Goal: Check status: Check status

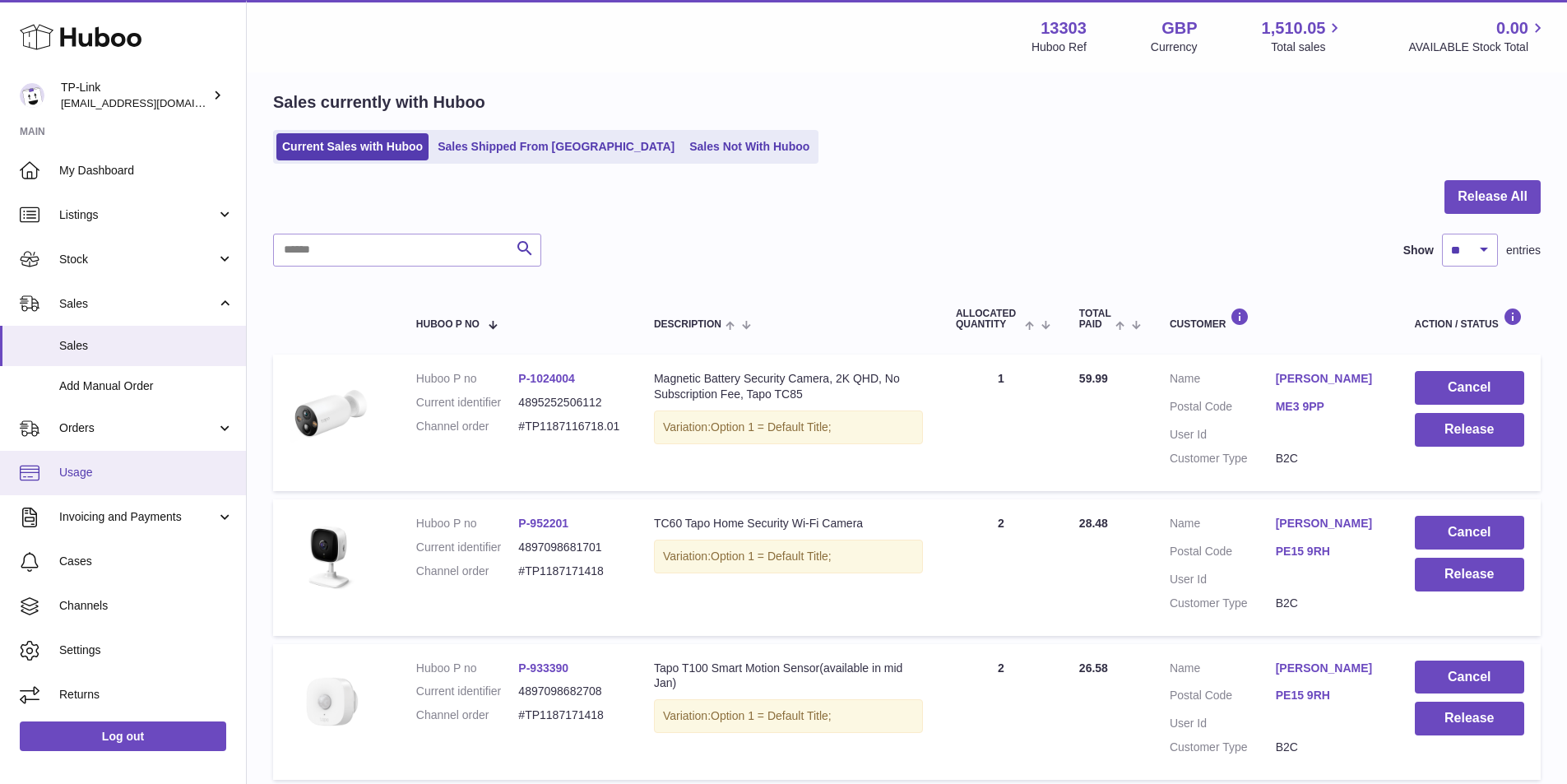
scroll to position [82, 0]
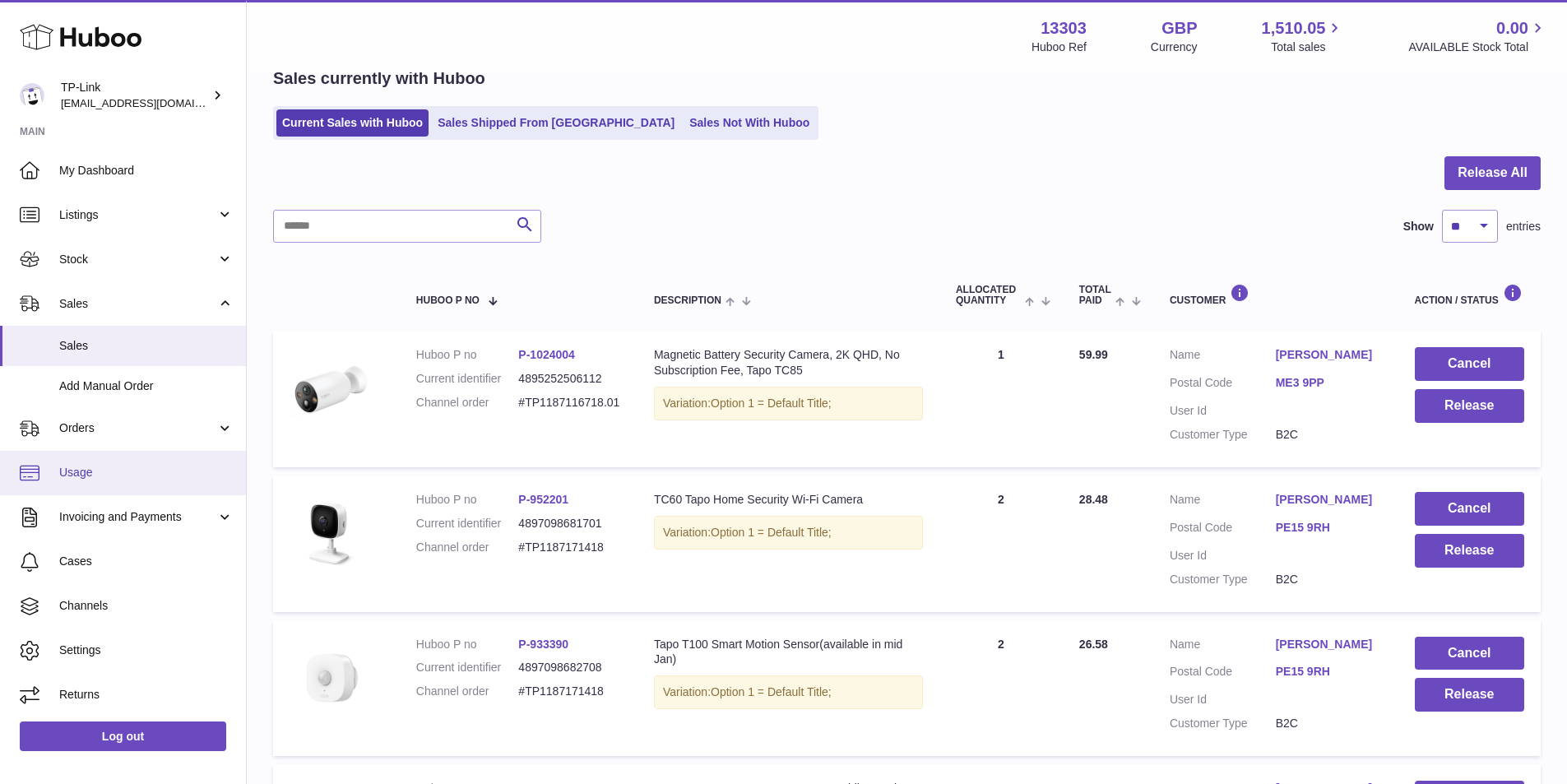
click at [104, 469] on span "Usage" at bounding box center [146, 473] width 174 height 16
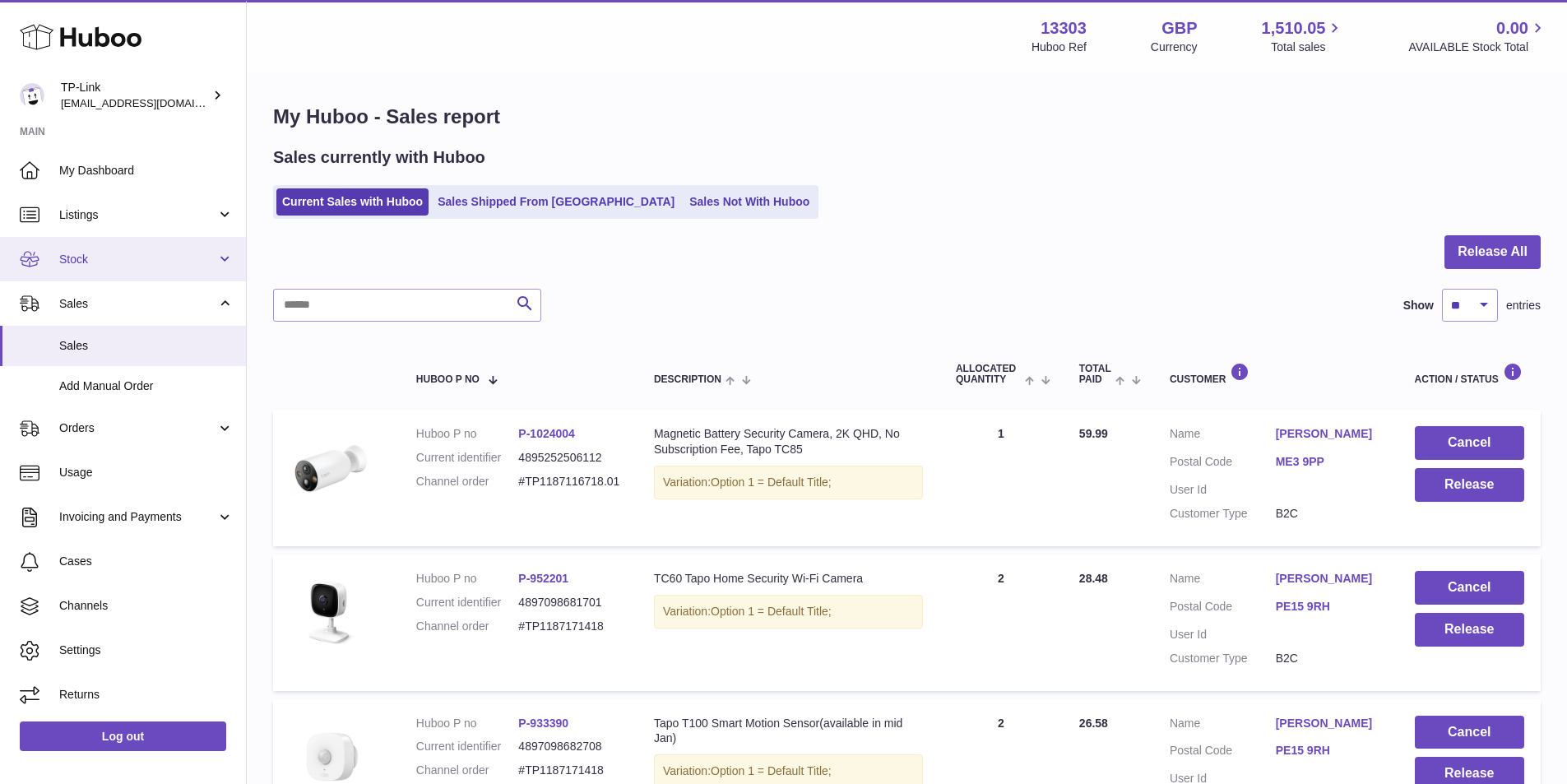
scroll to position [0, 0]
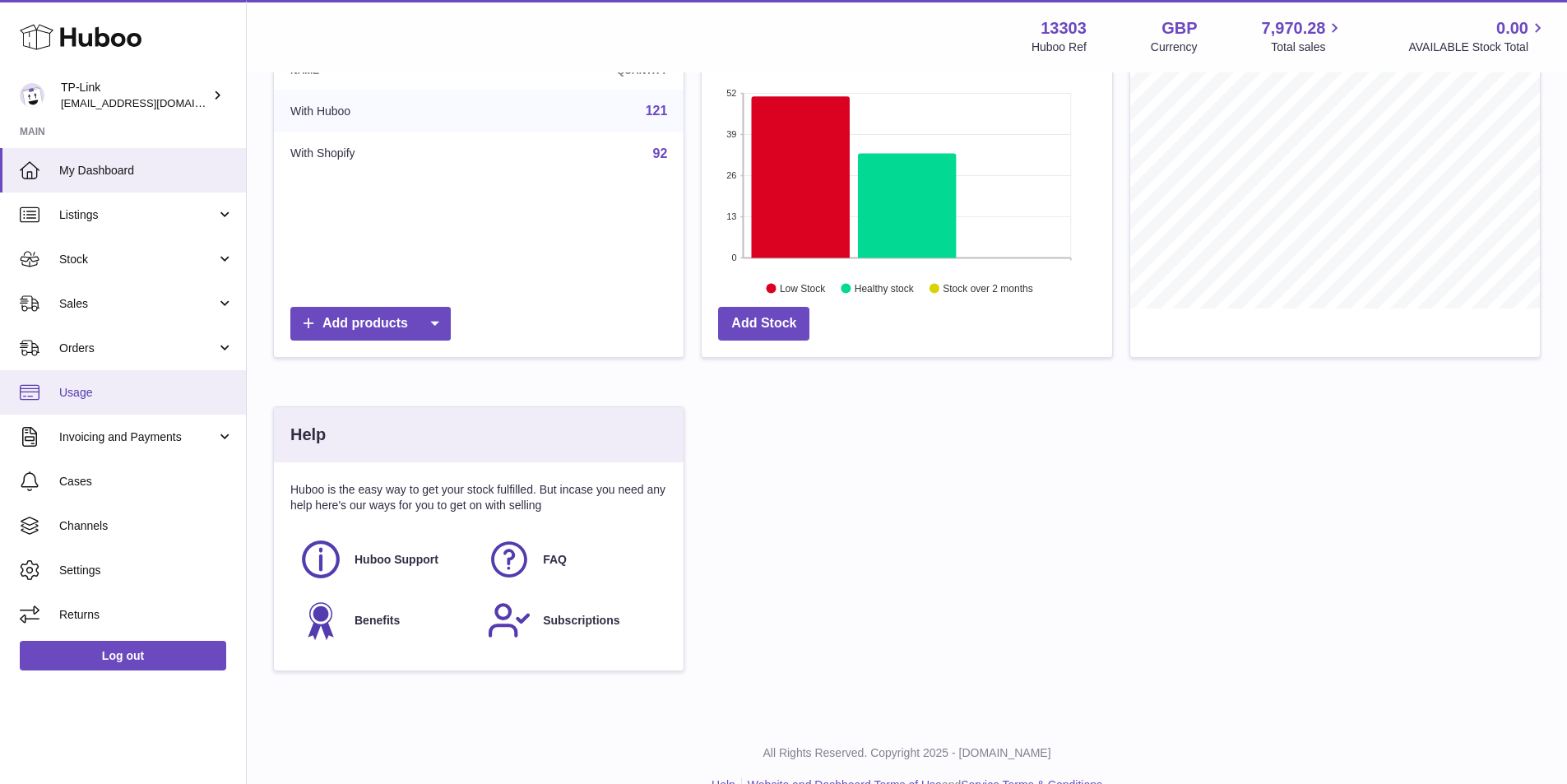
scroll to position [281, 0]
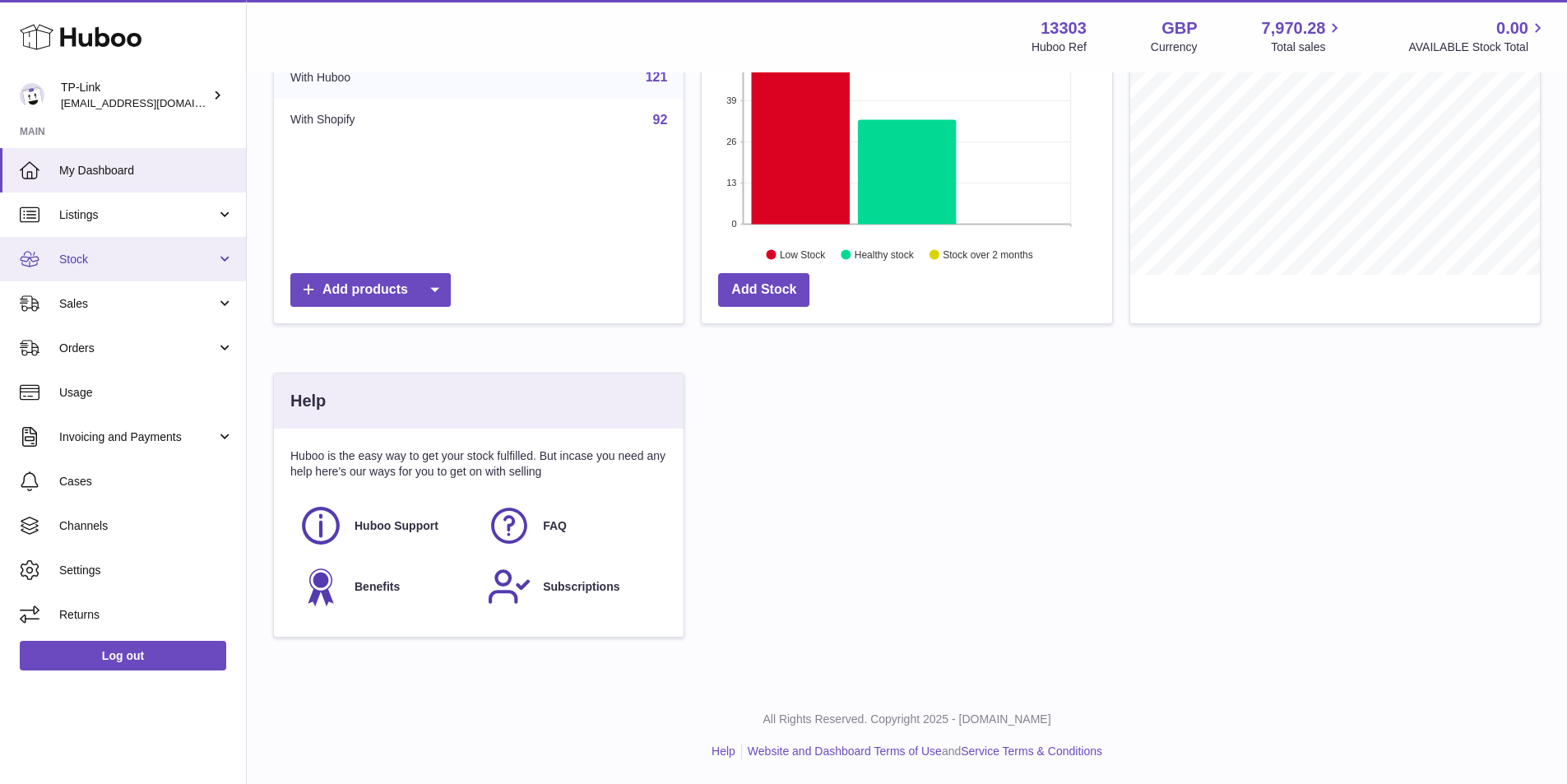
click at [232, 257] on link "Stock" at bounding box center [122, 259] width 246 height 45
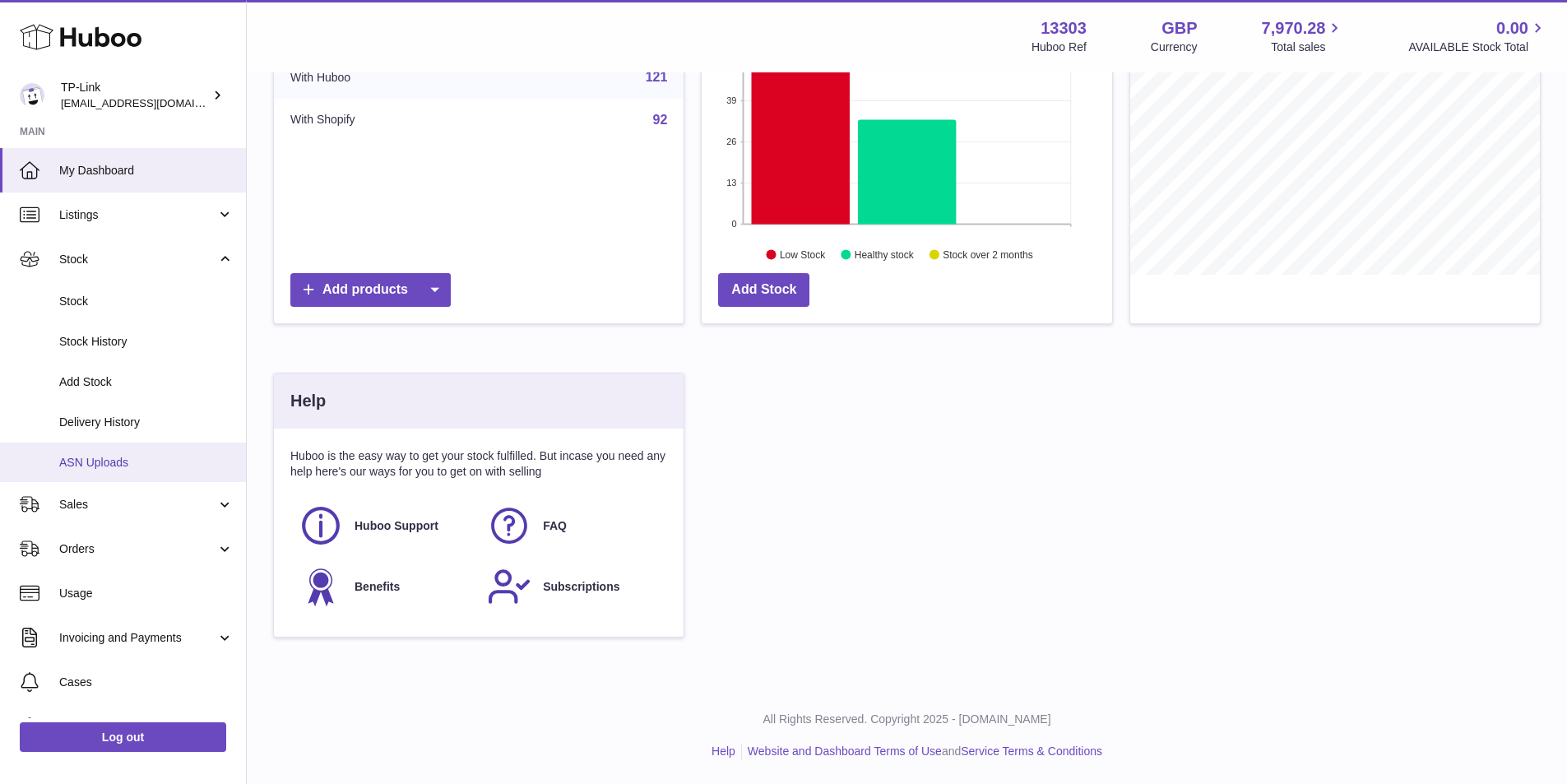
click at [130, 459] on span "ASN Uploads" at bounding box center [146, 462] width 174 height 16
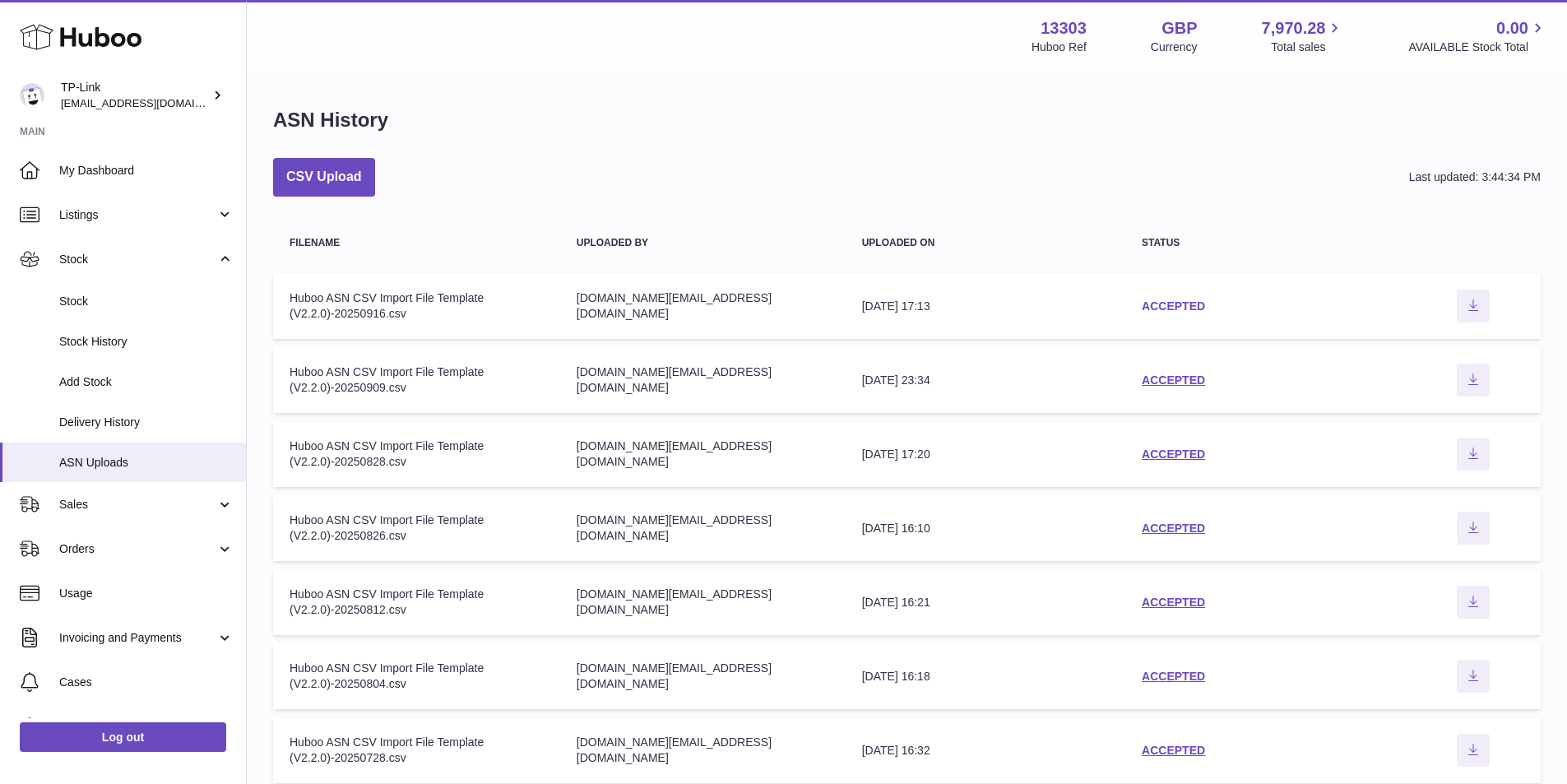
click at [1179, 304] on link "ACCEPTED" at bounding box center [1174, 305] width 63 height 13
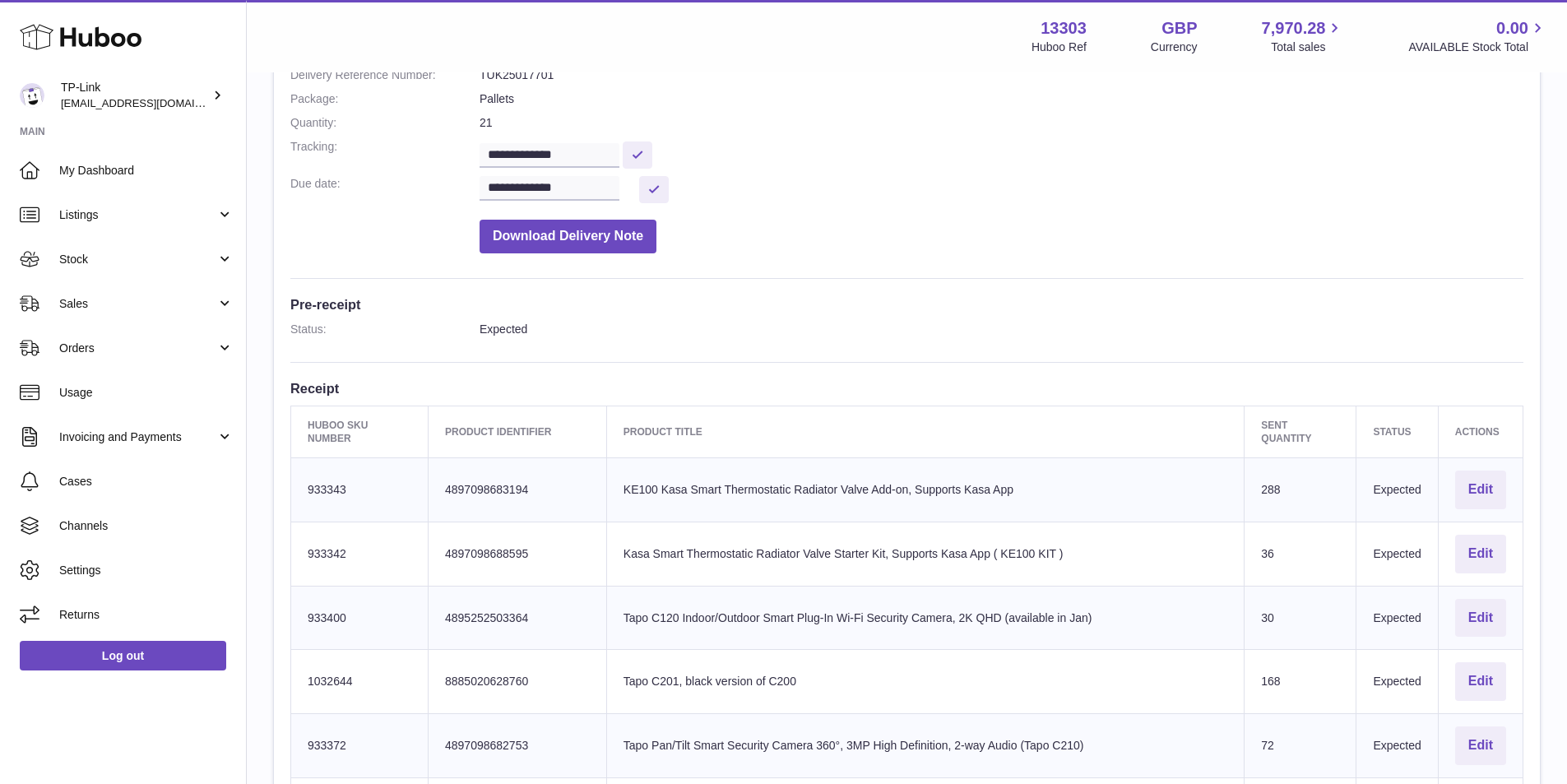
scroll to position [246, 0]
